Goal: Information Seeking & Learning: Check status

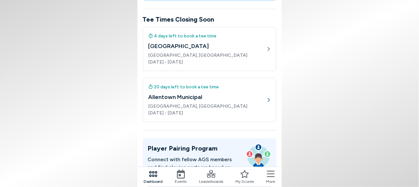
scroll to position [161, 0]
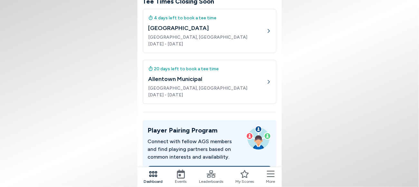
click at [185, 174] on icon at bounding box center [180, 173] width 9 height 9
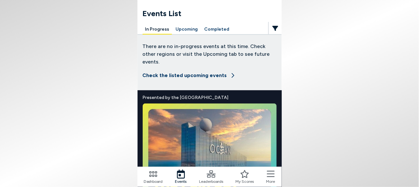
click at [230, 26] on button "Completed" at bounding box center [217, 29] width 30 height 10
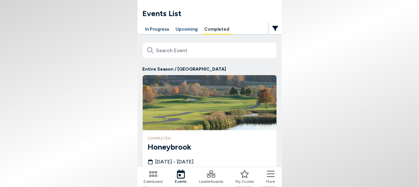
click at [214, 141] on h3 "Honeybrook" at bounding box center [210, 147] width 124 height 12
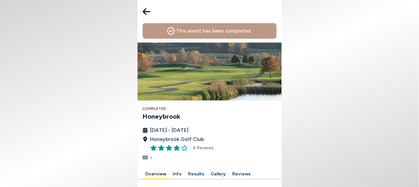
click at [205, 161] on div at bounding box center [210, 165] width 134 height 8
click at [207, 169] on button "Results" at bounding box center [196, 174] width 21 height 10
click at [214, 144] on span "4 Reviews" at bounding box center [203, 147] width 21 height 7
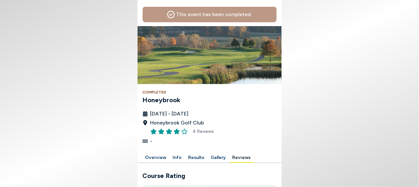
scroll to position [11, 0]
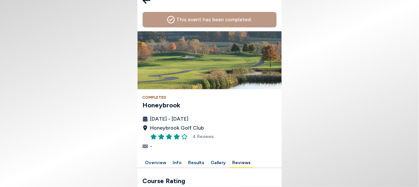
click at [205, 158] on button "Results" at bounding box center [196, 163] width 21 height 10
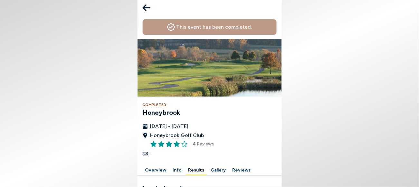
scroll to position [16, 0]
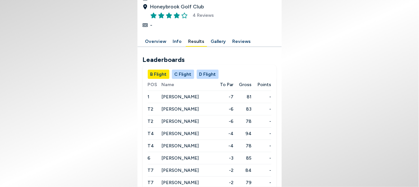
scroll to position [150, 0]
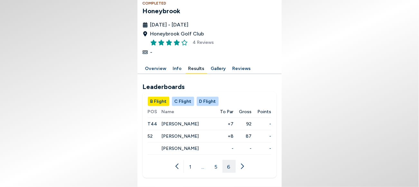
scroll to position [73, 0]
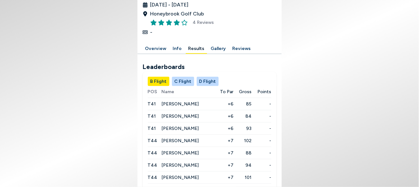
scroll to position [150, 0]
